Goal: Navigation & Orientation: Understand site structure

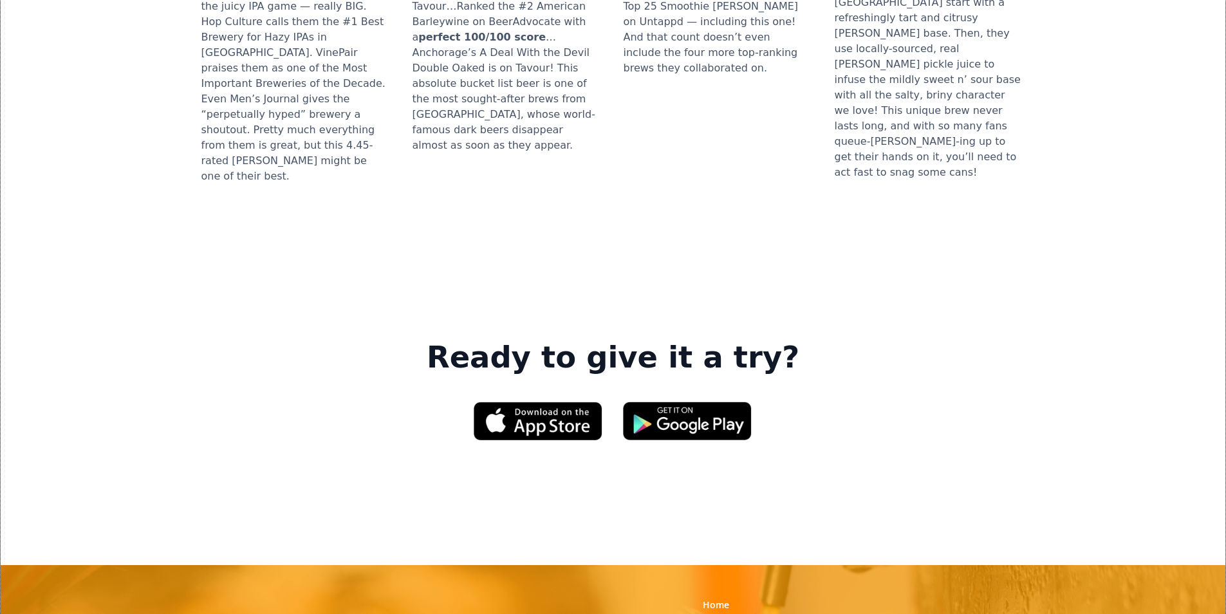
scroll to position [1867, 0]
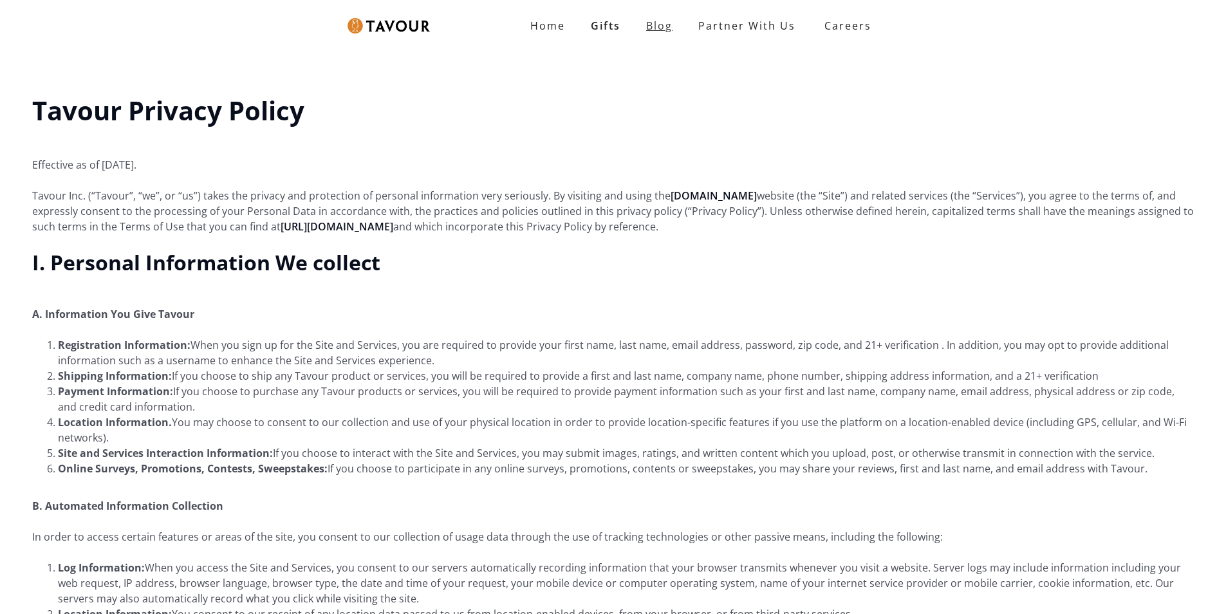
click at [678, 30] on link "Blog" at bounding box center [659, 26] width 52 height 26
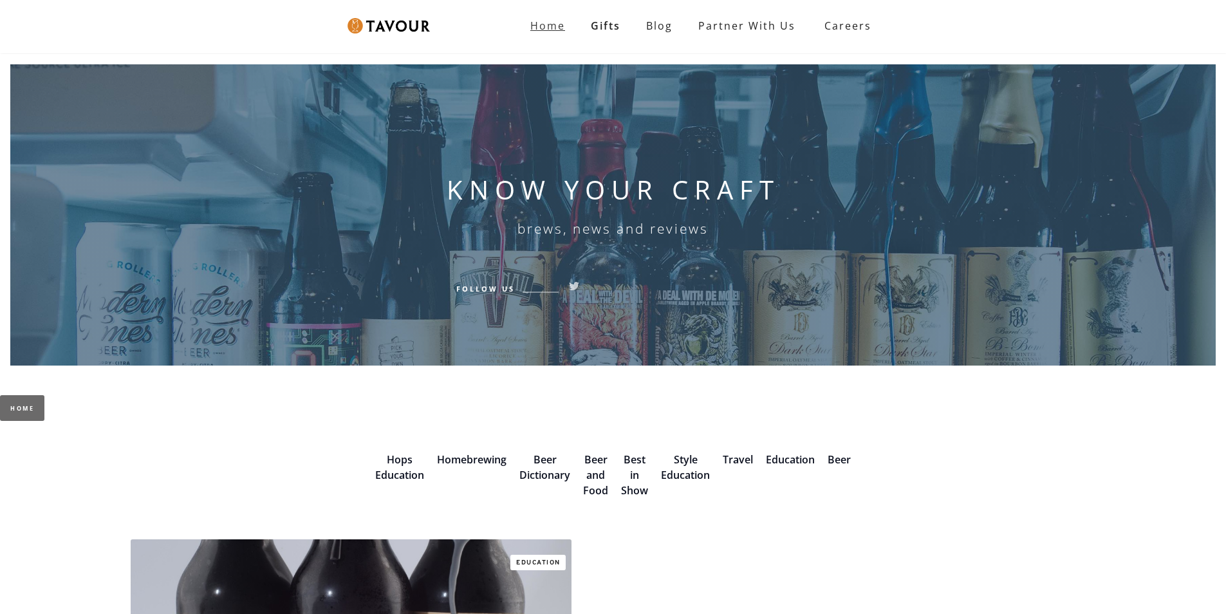
click at [536, 17] on link "Home" at bounding box center [548, 26] width 61 height 26
